Goal: Information Seeking & Learning: Learn about a topic

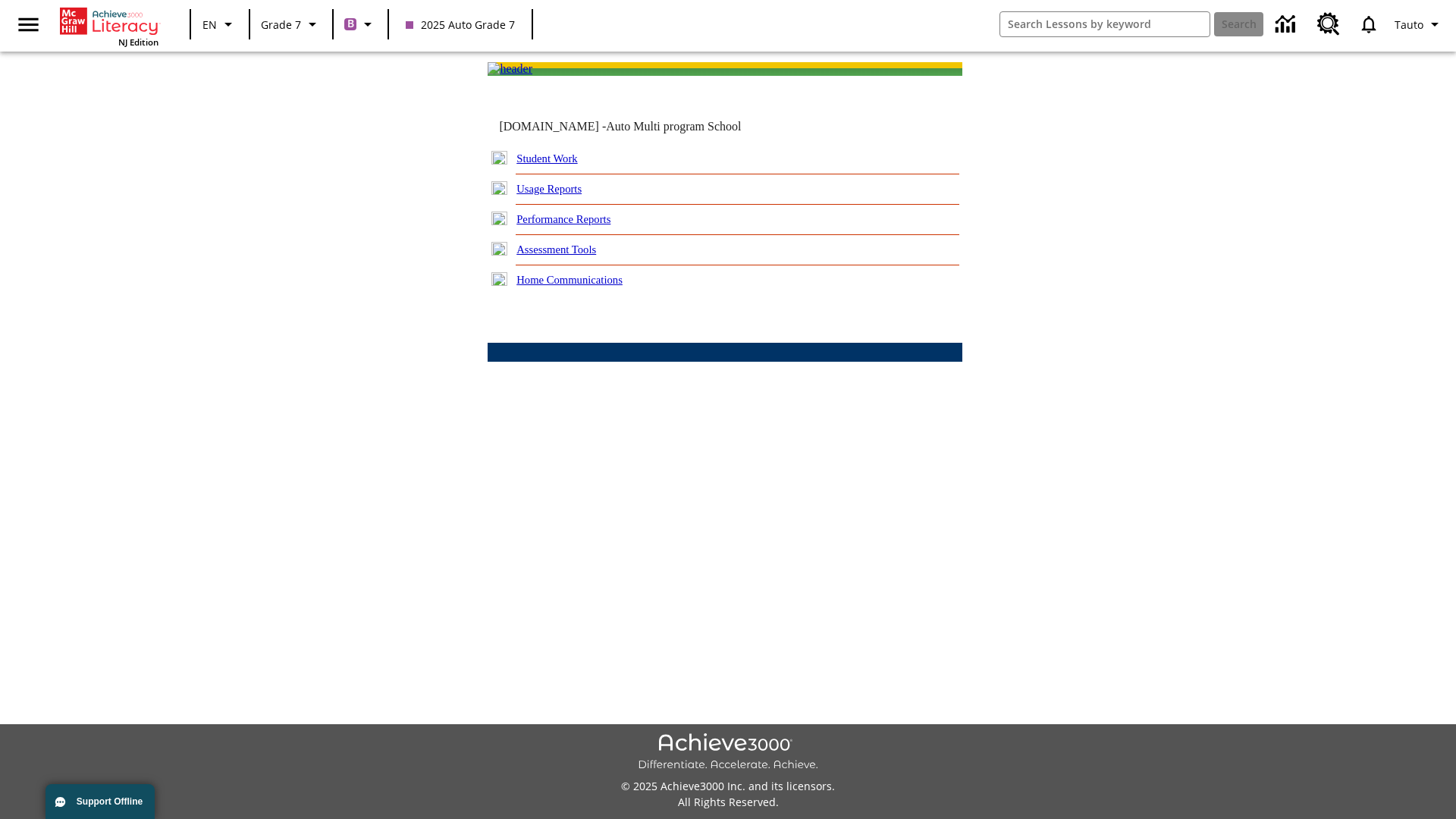
click at [580, 225] on link "Performance Reports" at bounding box center [563, 219] width 94 height 12
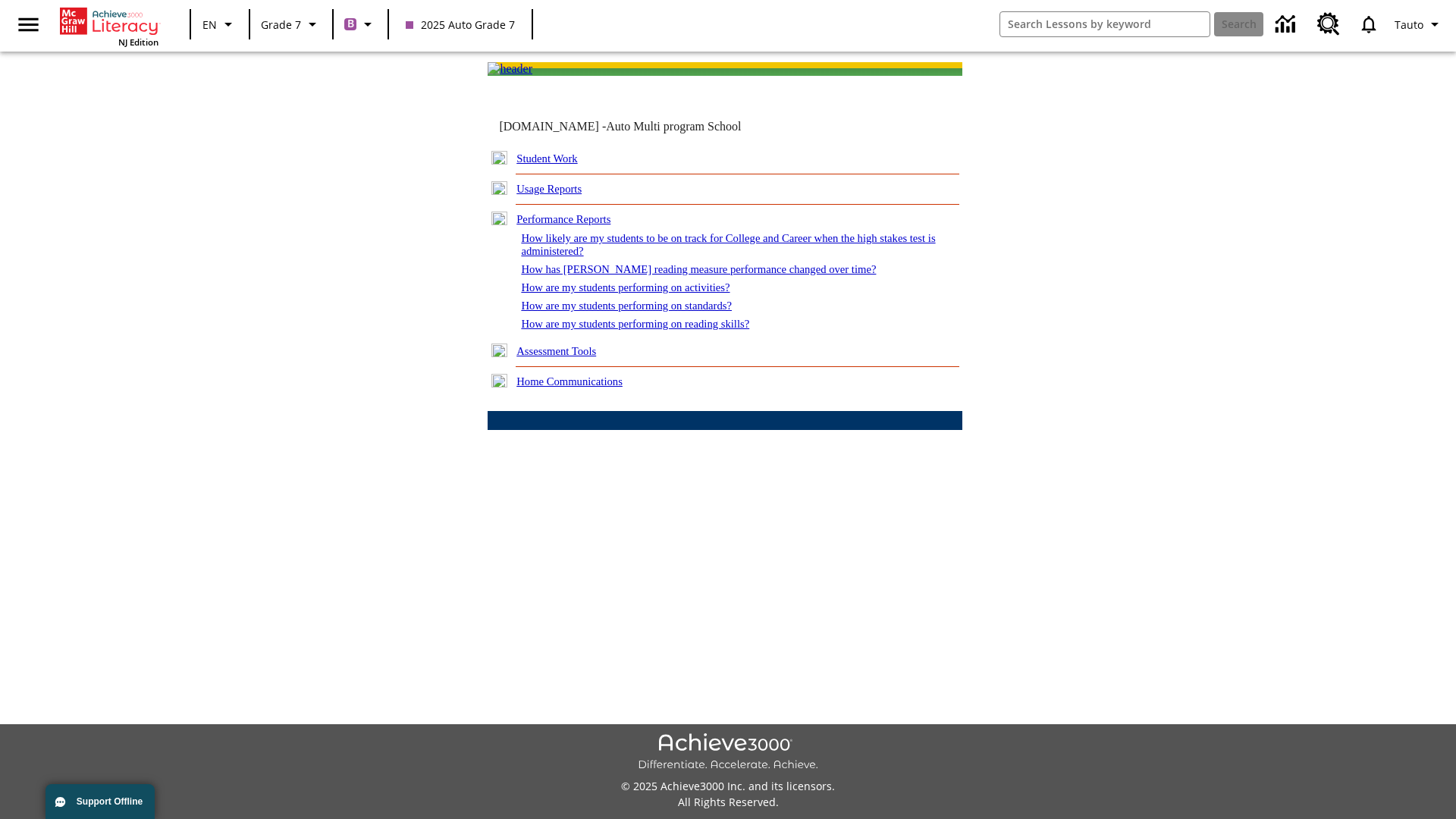
click at [689, 275] on link "How has Lexile reading measure performance changed over time?" at bounding box center [698, 269] width 355 height 12
